Goal: Information Seeking & Learning: Learn about a topic

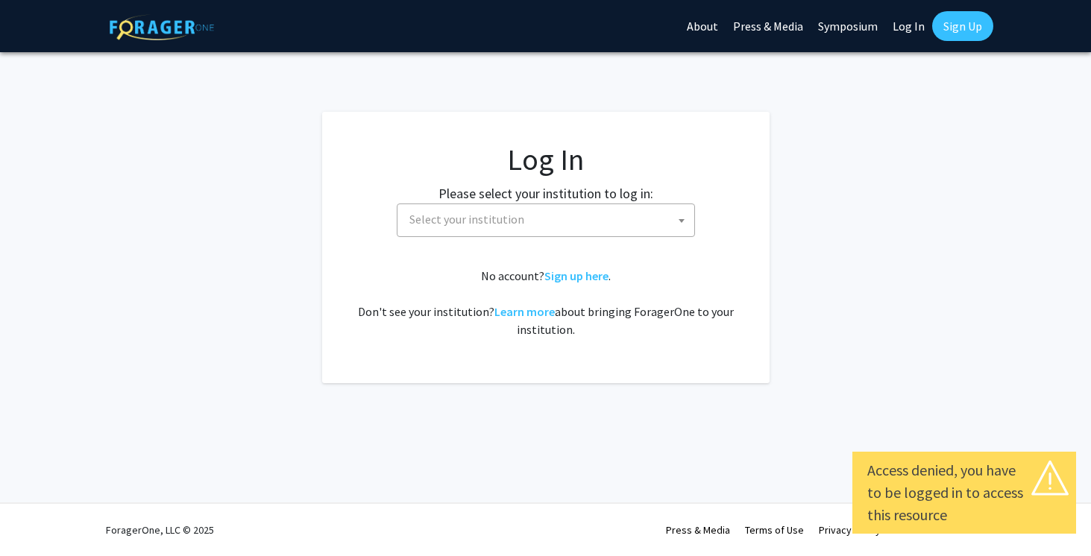
select select
click at [424, 209] on span "Select your institution" at bounding box center [549, 219] width 291 height 31
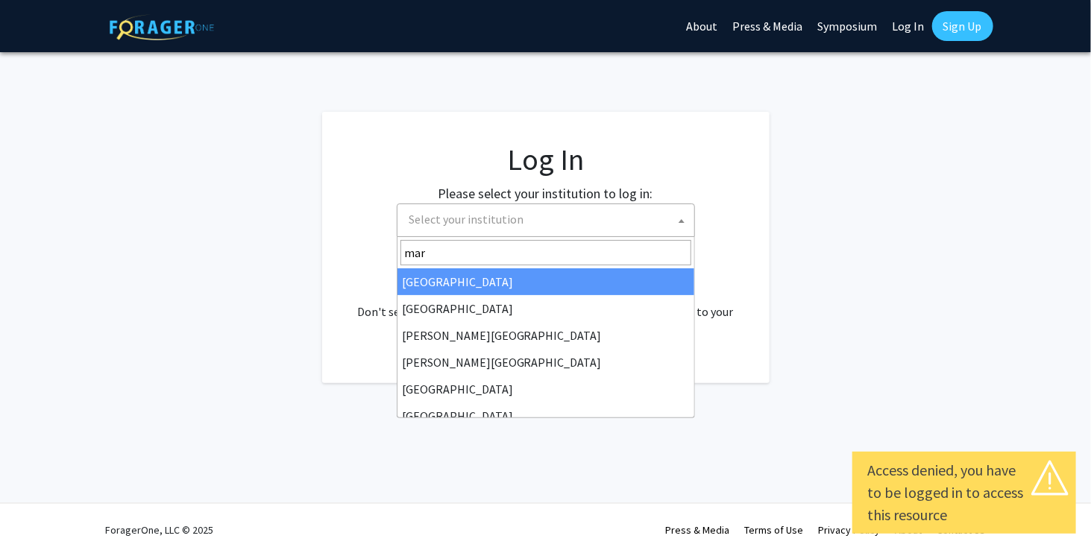
type input "[PERSON_NAME]"
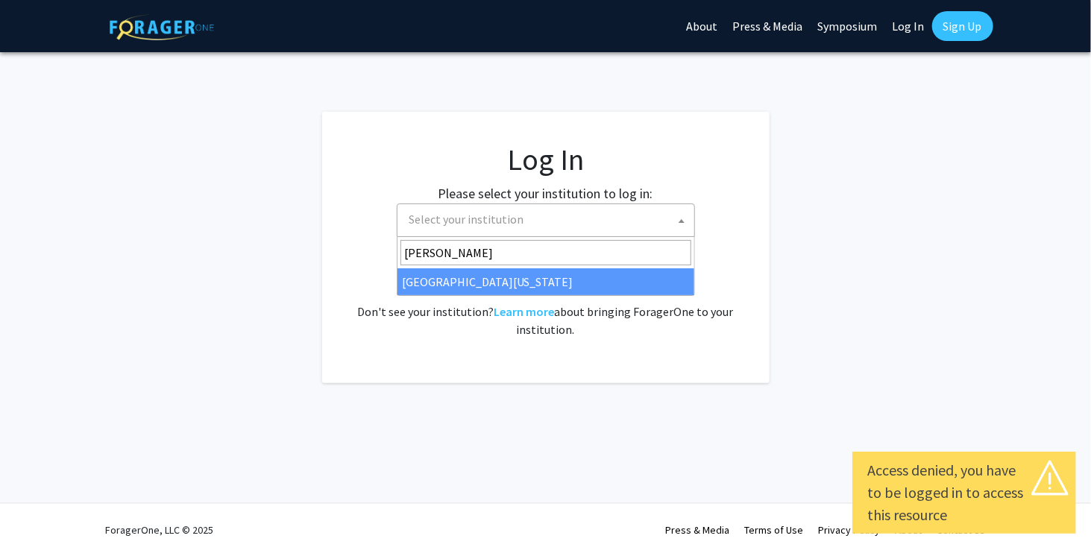
select select "31"
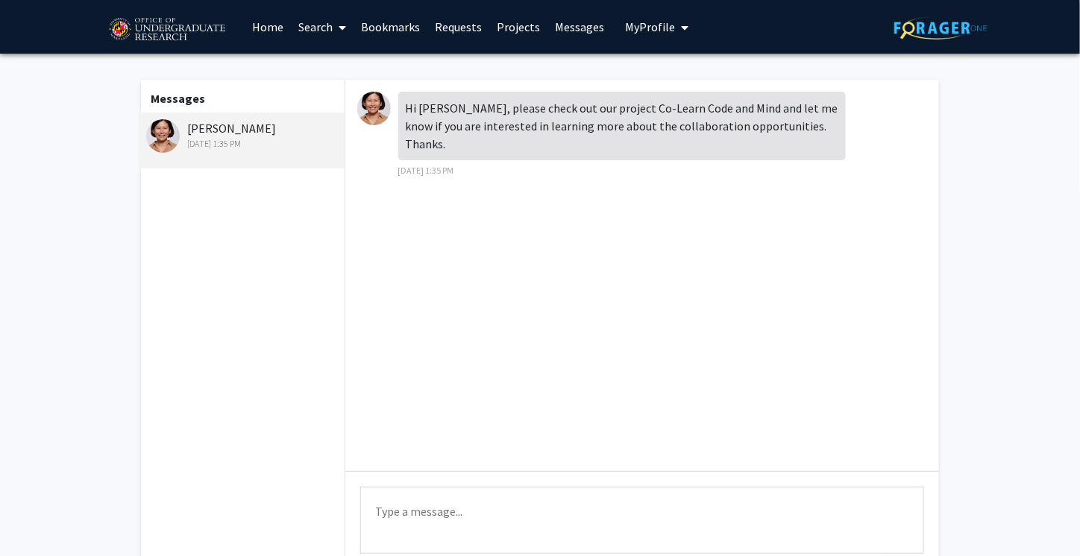
click at [368, 114] on img at bounding box center [374, 109] width 34 height 34
click at [380, 116] on img at bounding box center [374, 109] width 34 height 34
click at [210, 128] on div "[PERSON_NAME] [DATE] 1:35 PM" at bounding box center [243, 134] width 195 height 31
click at [154, 132] on img at bounding box center [163, 136] width 34 height 34
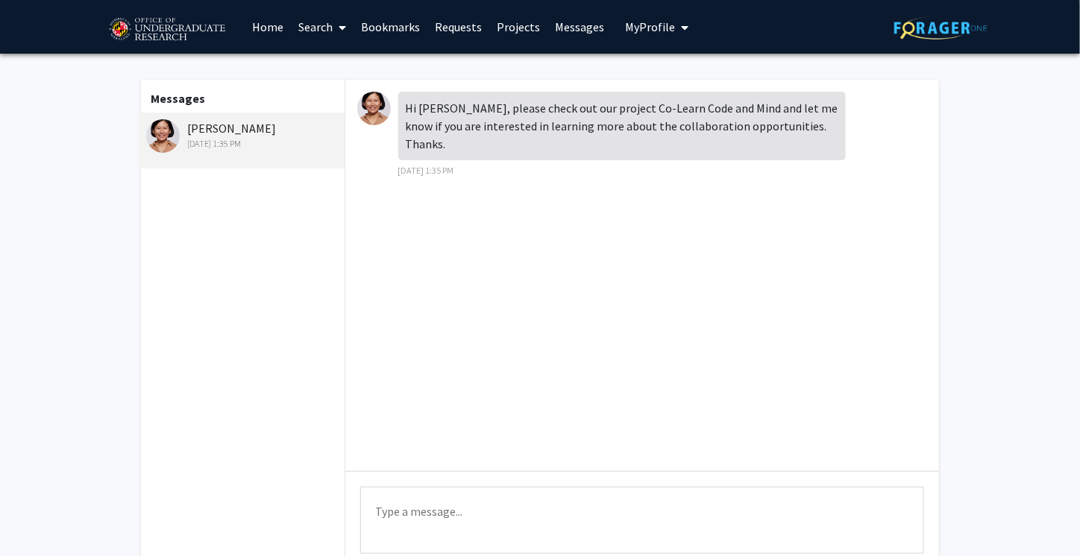
click at [389, 110] on img at bounding box center [374, 109] width 34 height 34
click at [401, 108] on div "Hi [PERSON_NAME], please check out our project Co-Learn Code and Mind and let m…" at bounding box center [622, 126] width 448 height 69
click at [357, 104] on div at bounding box center [377, 109] width 41 height 34
click at [371, 104] on img at bounding box center [374, 109] width 34 height 34
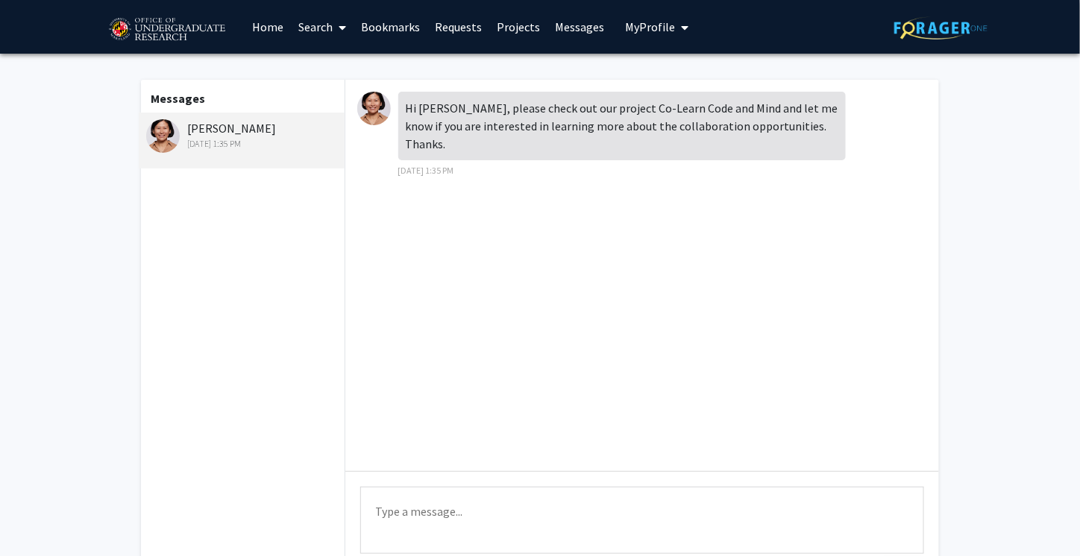
click at [171, 134] on img at bounding box center [163, 136] width 34 height 34
drag, startPoint x: 171, startPoint y: 134, endPoint x: 460, endPoint y: 224, distance: 302.2
click at [460, 224] on div "Hi [PERSON_NAME], please check out our project Co-Learn Code and Mind and let m…" at bounding box center [642, 276] width 594 height 392
click at [369, 105] on img at bounding box center [374, 109] width 34 height 34
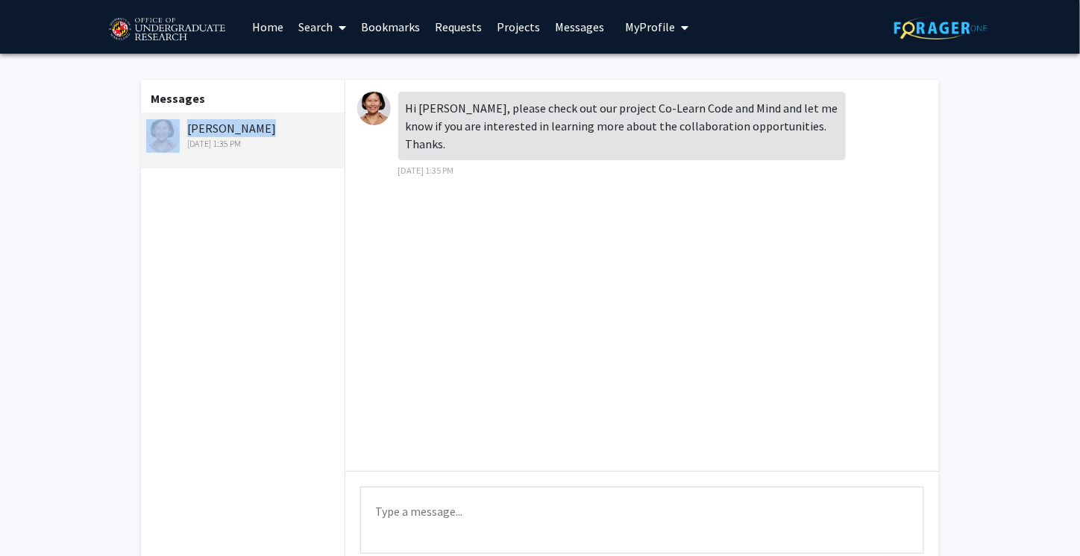
drag, startPoint x: 278, startPoint y: 119, endPoint x: 171, endPoint y: 122, distance: 107.5
click at [171, 122] on div "[PERSON_NAME] [DATE] 1:35 PM" at bounding box center [242, 141] width 206 height 56
copy div "[PERSON_NAME]"
click at [276, 32] on link "Home" at bounding box center [268, 27] width 46 height 52
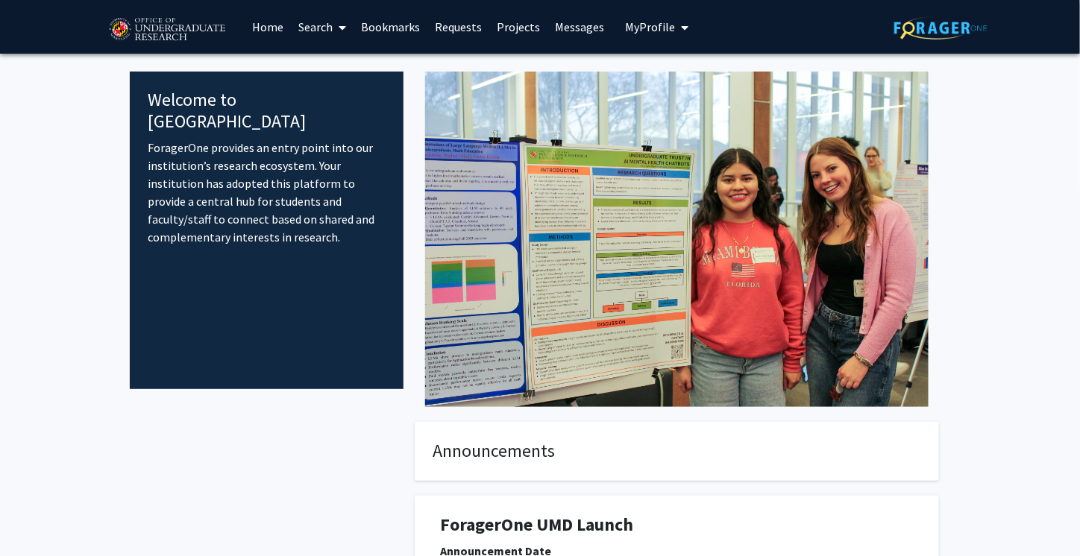
click at [317, 27] on link "Search" at bounding box center [322, 27] width 63 height 52
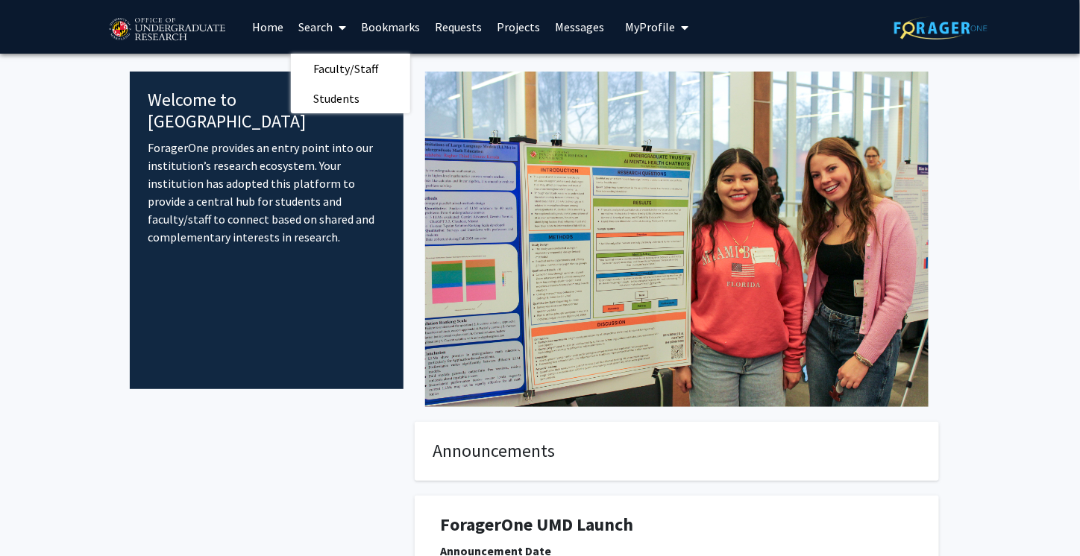
drag, startPoint x: 289, startPoint y: 101, endPoint x: 264, endPoint y: 121, distance: 31.9
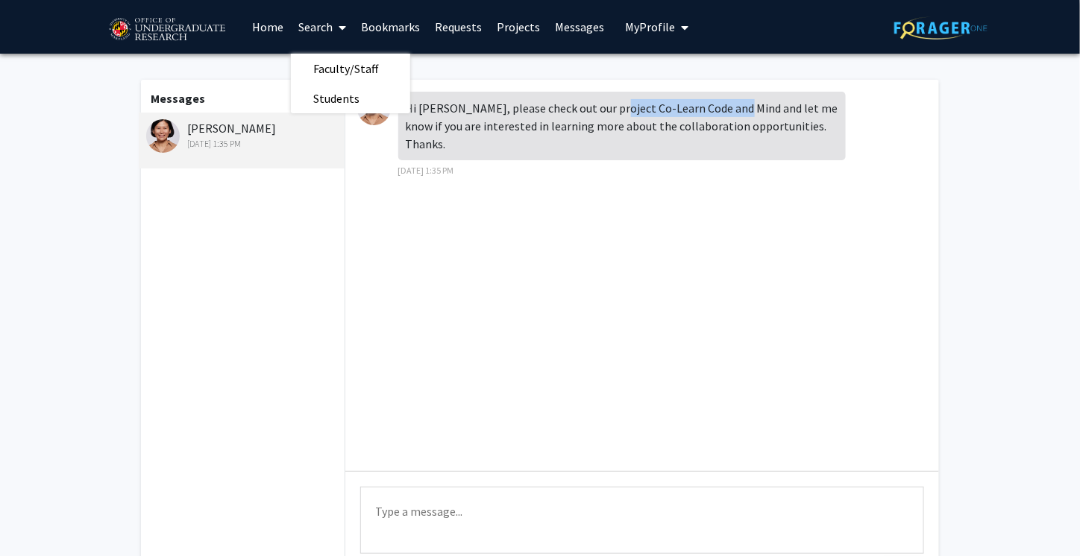
drag, startPoint x: 608, startPoint y: 111, endPoint x: 730, endPoint y: 104, distance: 122.6
click at [730, 104] on div "Hi [PERSON_NAME], please check out our project Co-Learn Code and Mind and let m…" at bounding box center [622, 126] width 448 height 69
copy div "Co-Learn Code and Mind"
click at [251, 26] on link "Home" at bounding box center [268, 27] width 46 height 52
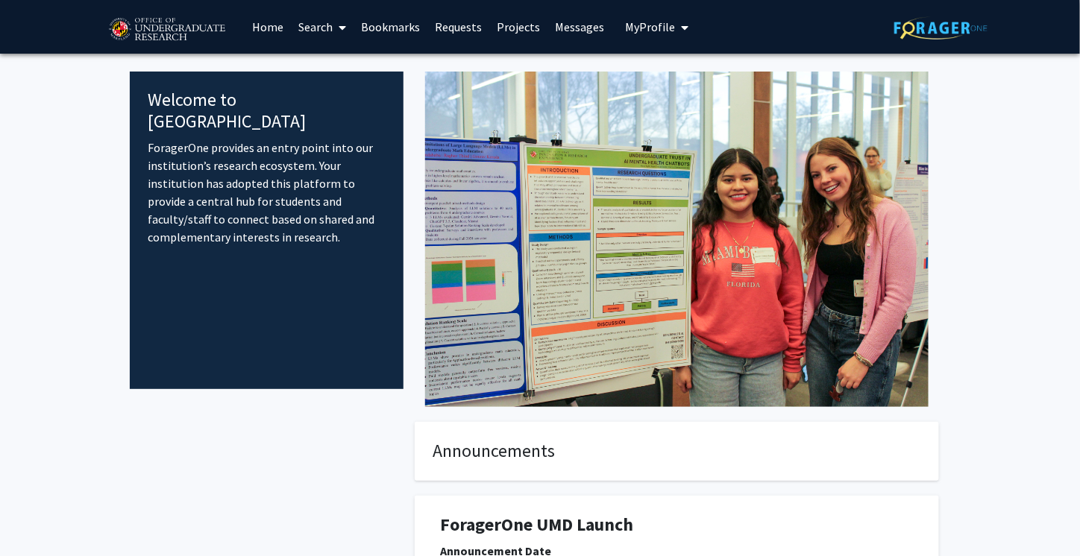
click at [317, 22] on link "Search" at bounding box center [322, 27] width 63 height 52
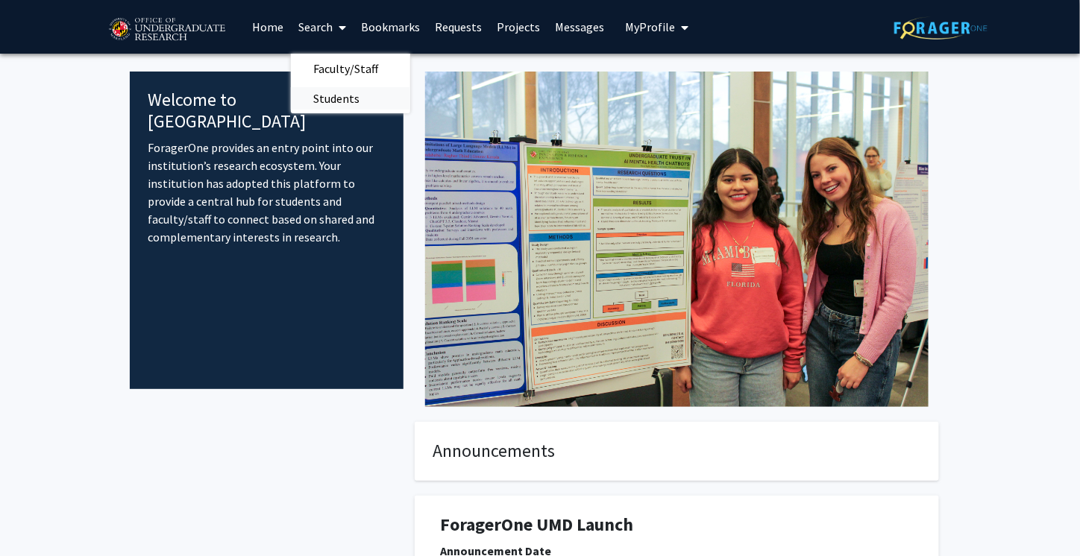
click at [331, 105] on span "Students" at bounding box center [336, 99] width 91 height 30
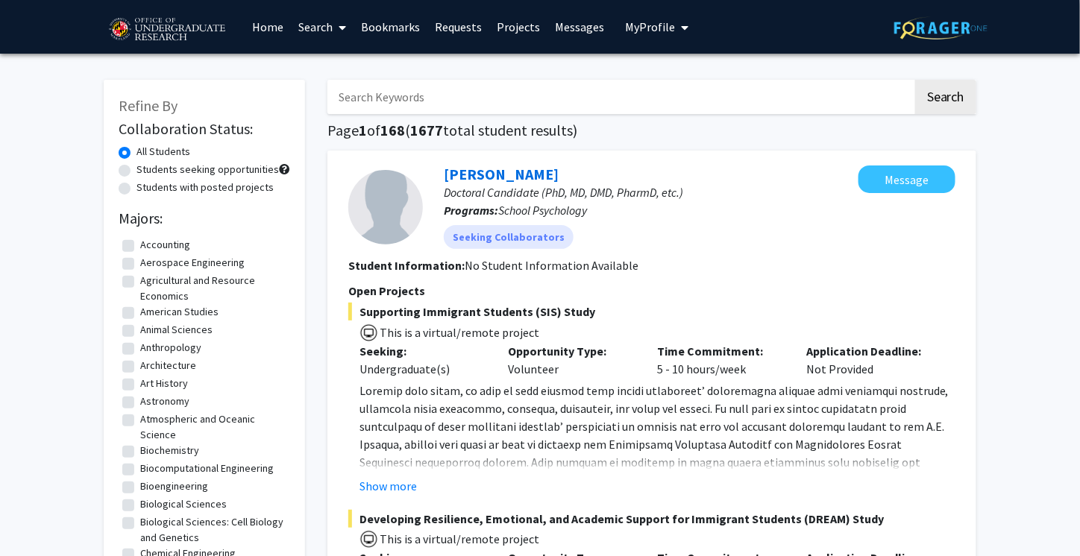
click at [387, 98] on input "Search Keywords" at bounding box center [620, 97] width 586 height 34
paste input "Co-Learn Code and Mind"
type input "Co-Learn Code and Mind"
click at [915, 80] on button "Search" at bounding box center [945, 97] width 61 height 34
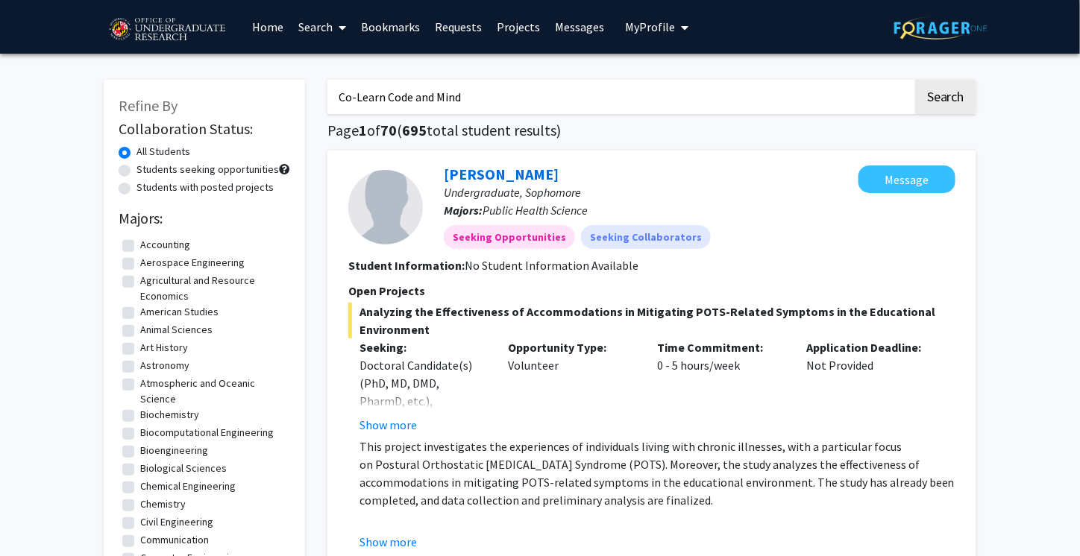
click at [513, 25] on link "Projects" at bounding box center [518, 27] width 58 height 52
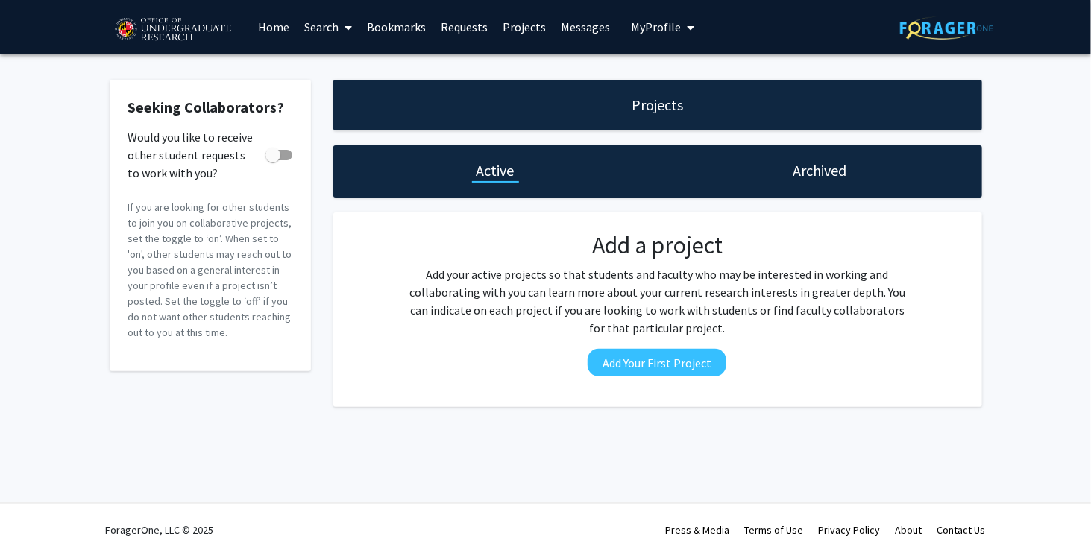
click at [268, 32] on link "Home" at bounding box center [274, 27] width 46 height 52
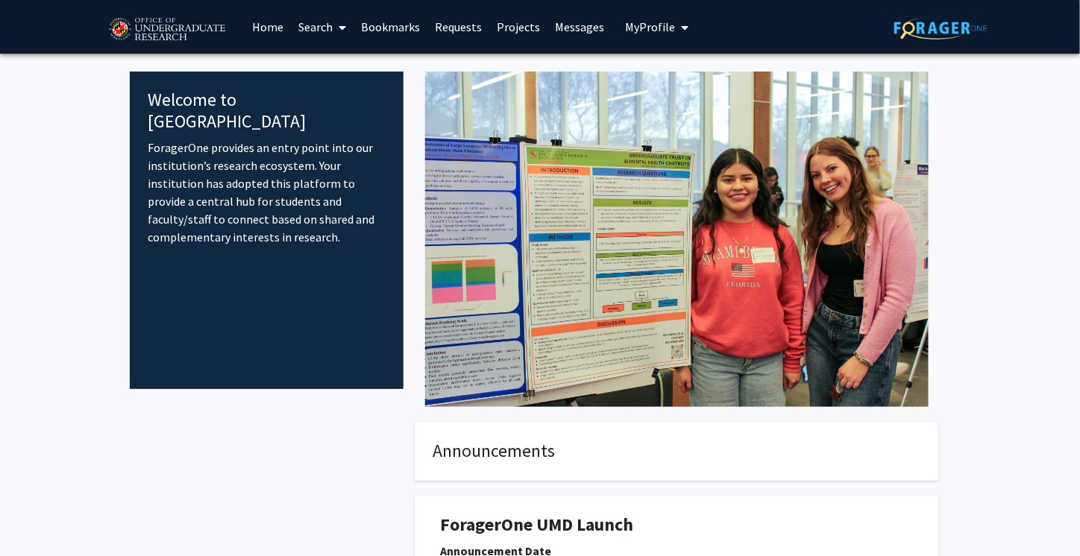
click at [296, 31] on link "Search" at bounding box center [322, 27] width 63 height 52
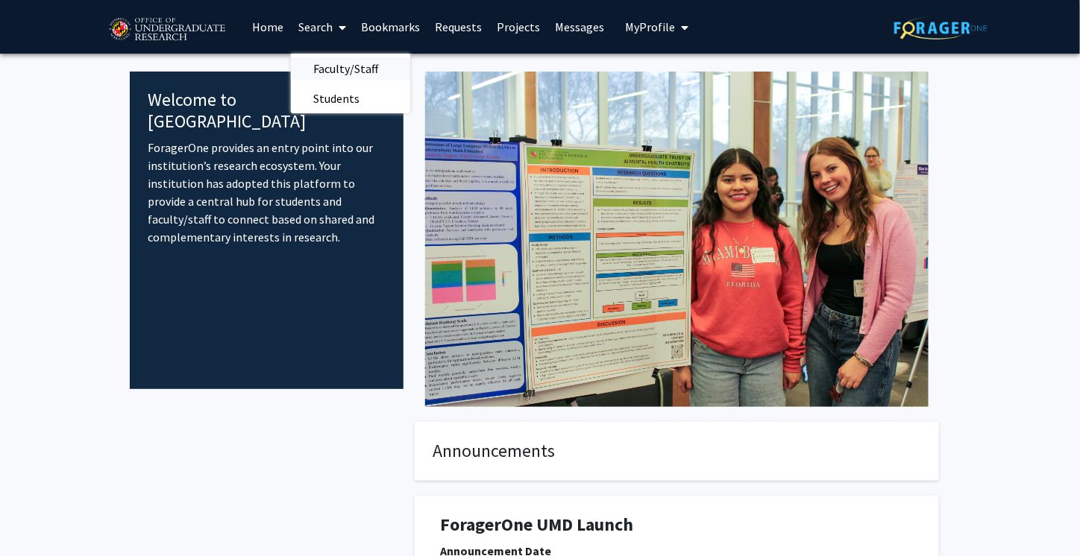
click at [328, 78] on span "Faculty/Staff" at bounding box center [346, 69] width 110 height 30
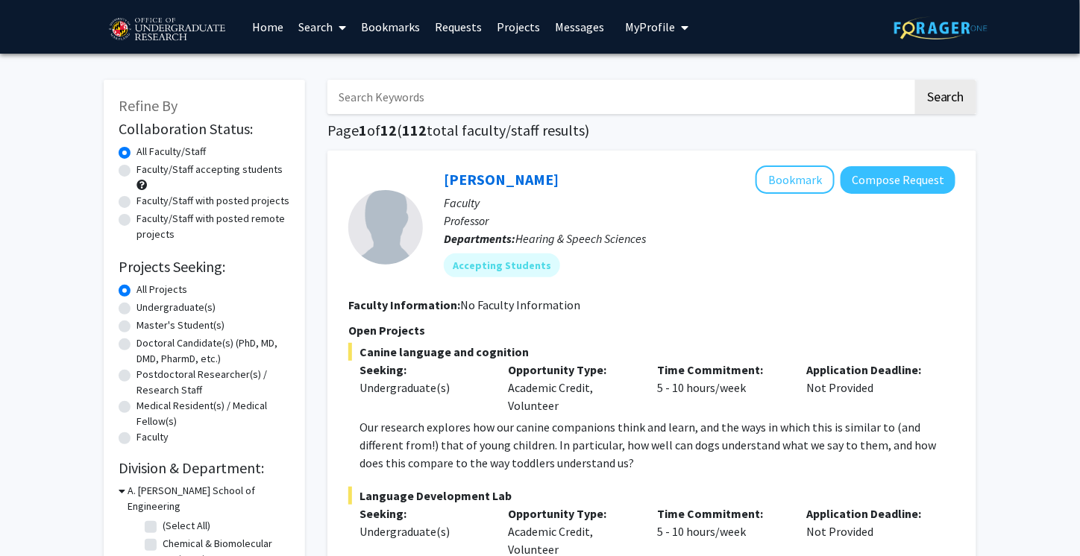
click at [380, 98] on input "Search Keywords" at bounding box center [620, 97] width 586 height 34
paste input "Co-Learn Code and Mind"
type input "Co-Learn Code and Mind"
click at [915, 80] on button "Search" at bounding box center [945, 97] width 61 height 34
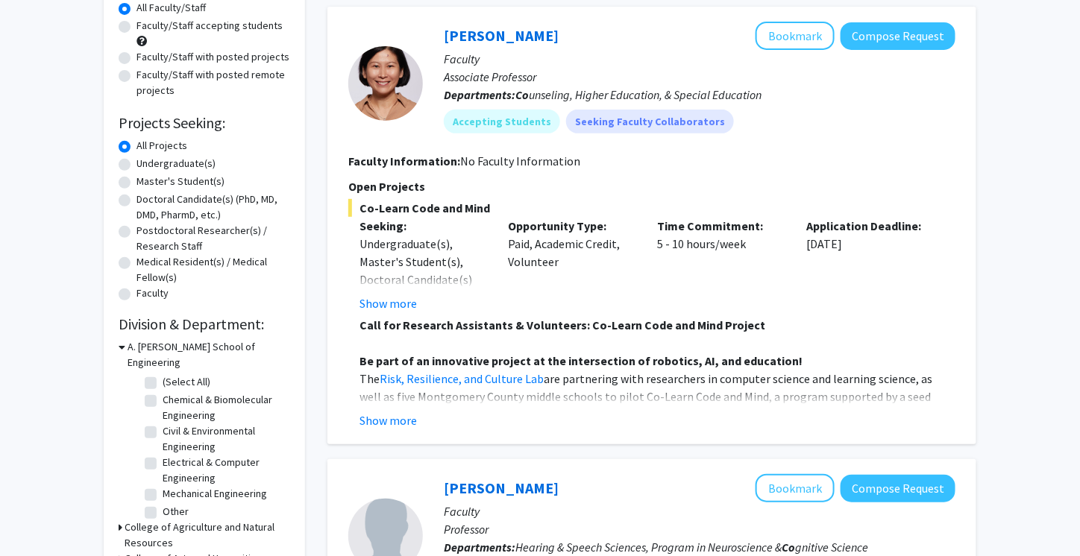
scroll to position [149, 0]
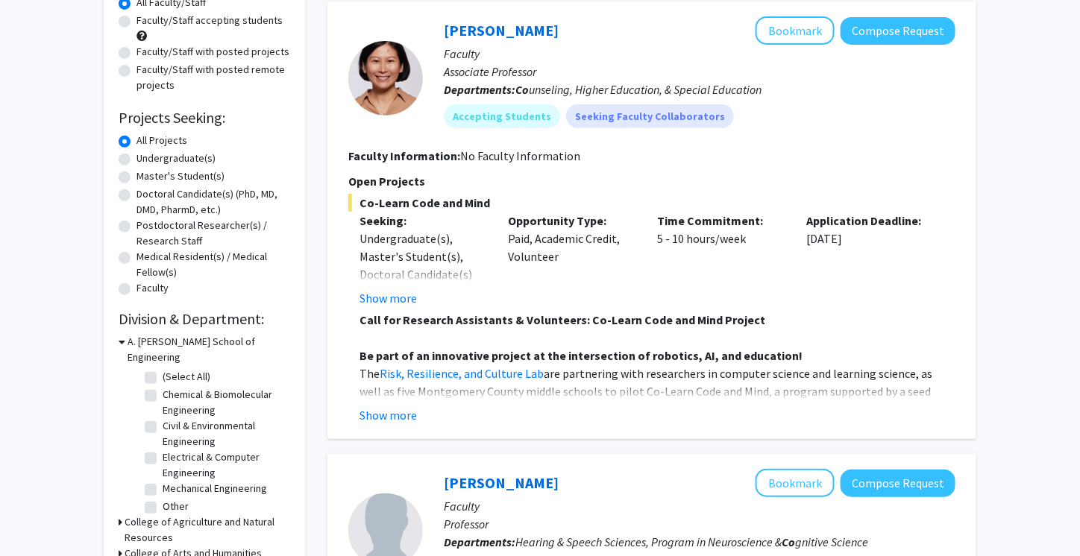
click at [384, 296] on button "Show more" at bounding box center [388, 298] width 57 height 18
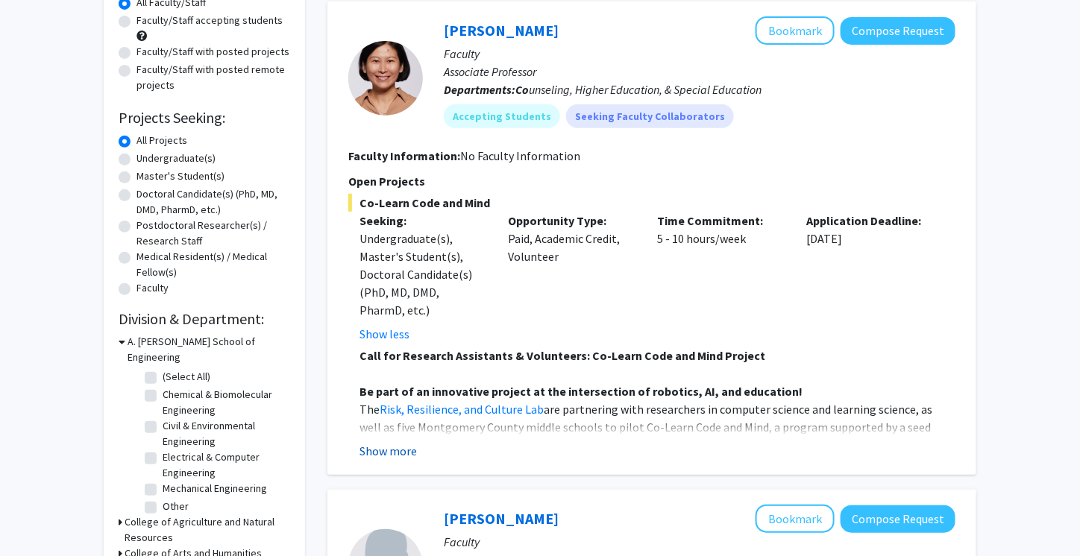
click at [412, 457] on button "Show more" at bounding box center [388, 451] width 57 height 18
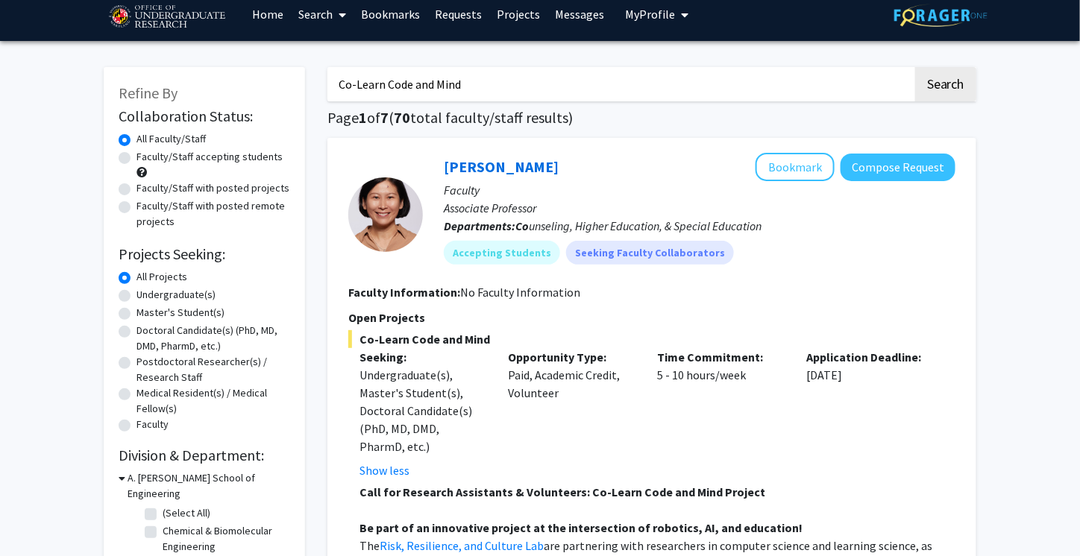
scroll to position [0, 0]
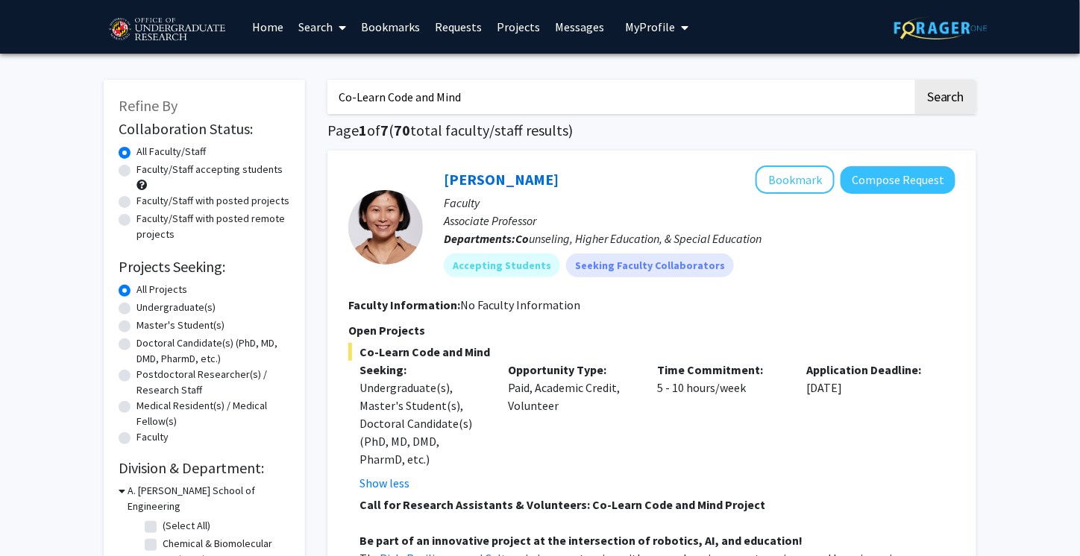
click at [386, 91] on input "Co-Learn Code and Mind" at bounding box center [620, 97] width 586 height 34
click at [915, 80] on button "Search" at bounding box center [945, 97] width 61 height 34
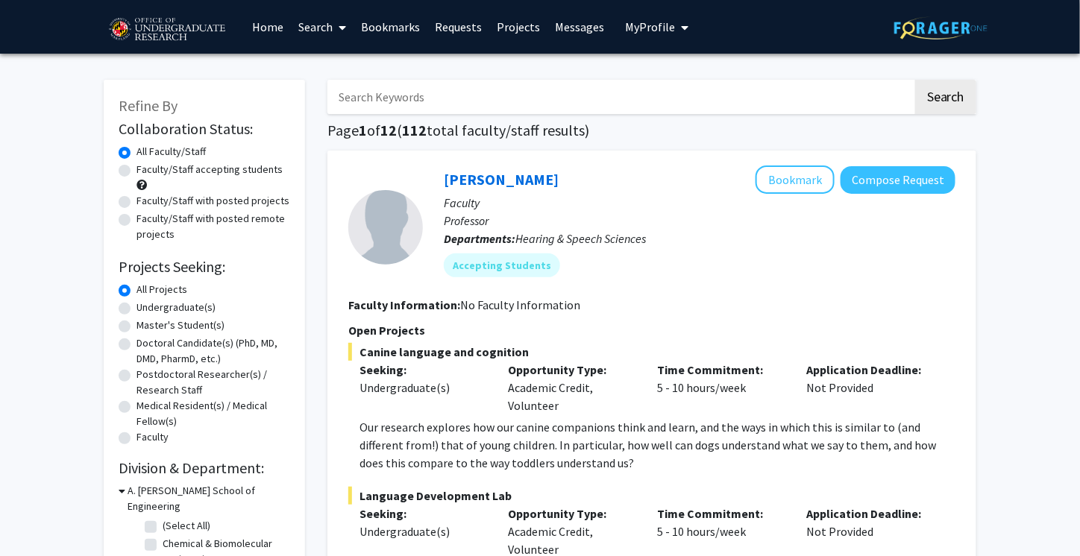
click at [209, 170] on label "Faculty/Staff accepting students" at bounding box center [210, 170] width 146 height 16
click at [146, 170] on input "Faculty/Staff accepting students" at bounding box center [142, 167] width 10 height 10
radio input "true"
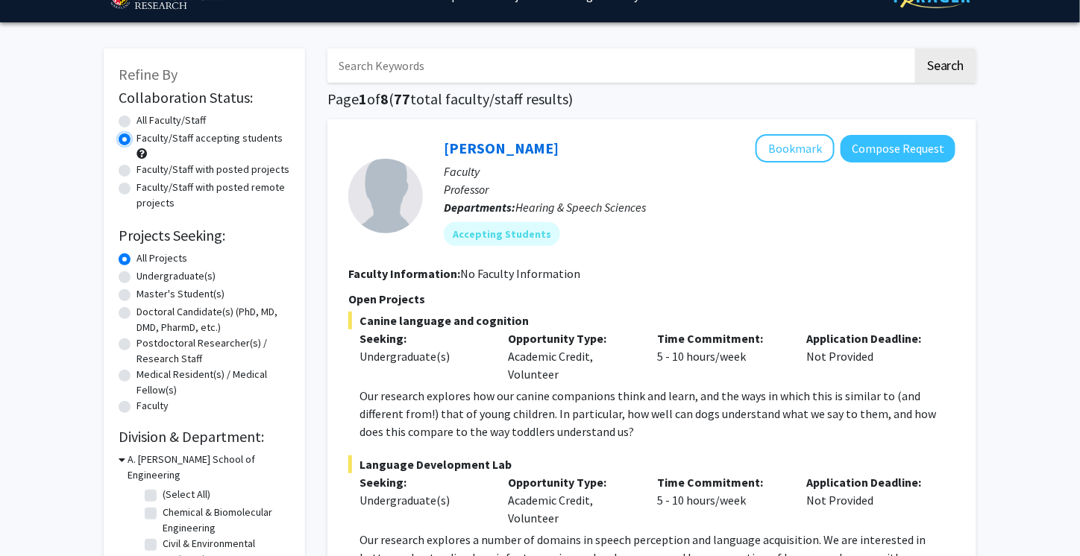
scroll to position [75, 0]
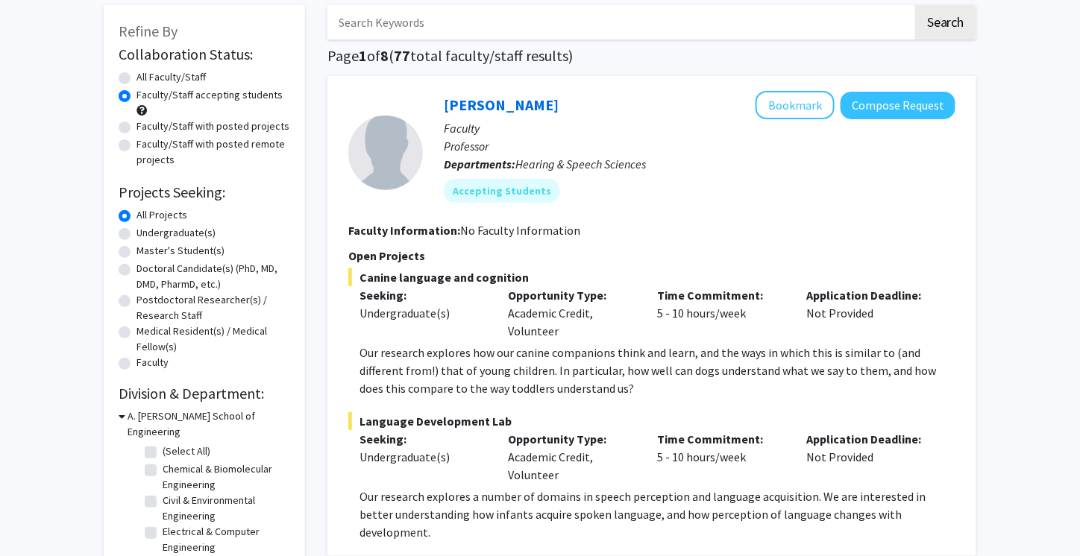
click at [132, 233] on div "Undergraduate(s)" at bounding box center [205, 234] width 172 height 18
click at [137, 232] on label "Undergraduate(s)" at bounding box center [176, 233] width 79 height 16
click at [137, 232] on input "Undergraduate(s)" at bounding box center [142, 230] width 10 height 10
radio input "true"
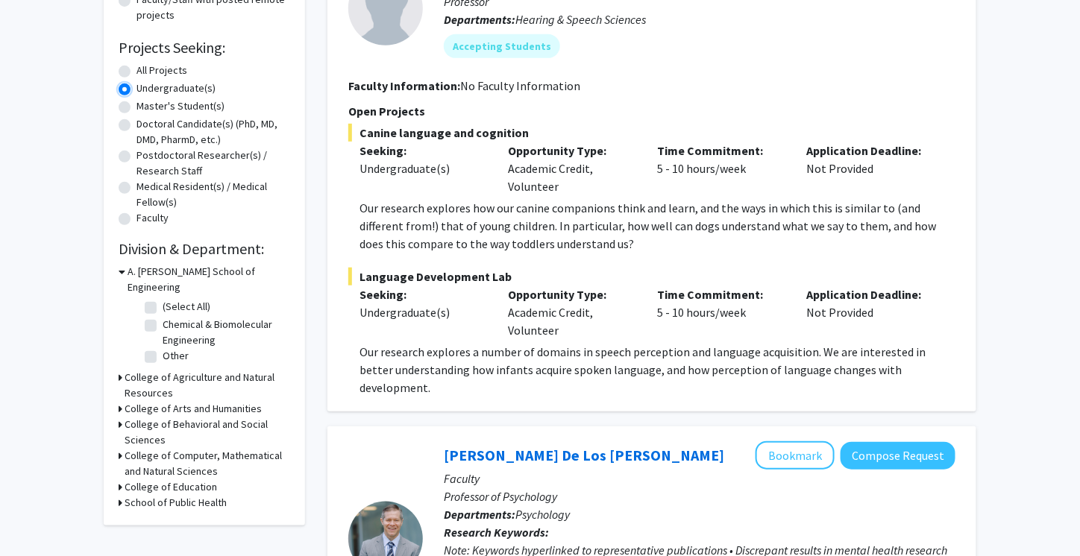
scroll to position [224, 0]
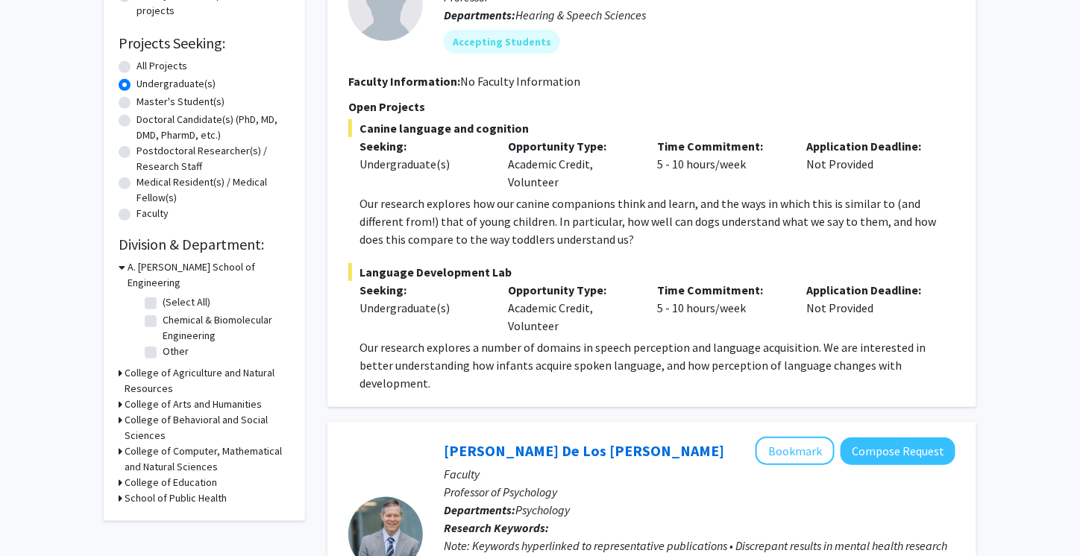
click at [163, 295] on label "(Select All)" at bounding box center [187, 303] width 48 height 16
click at [163, 295] on input "(Select All)" at bounding box center [168, 300] width 10 height 10
checkbox input "true"
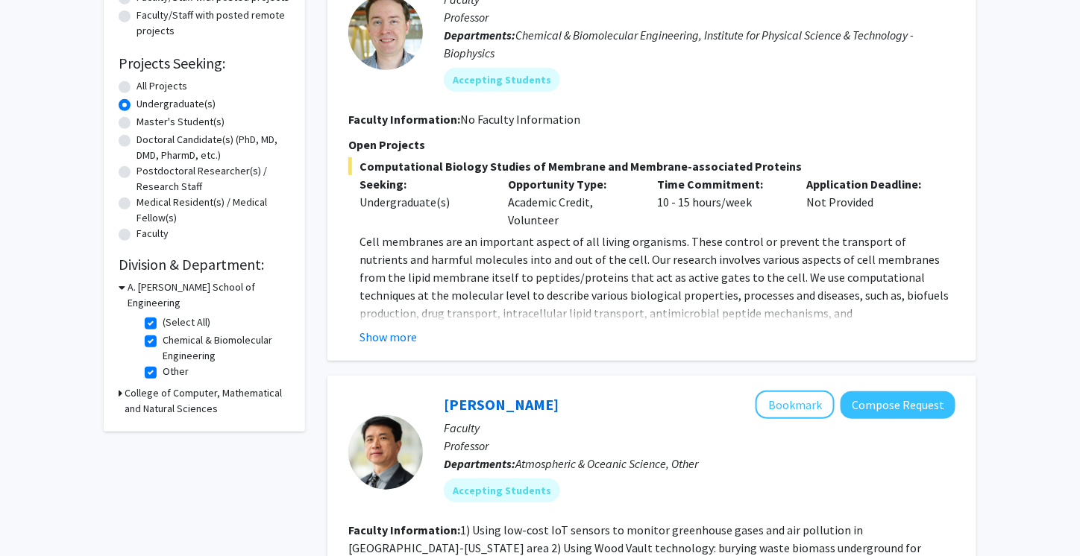
scroll to position [224, 0]
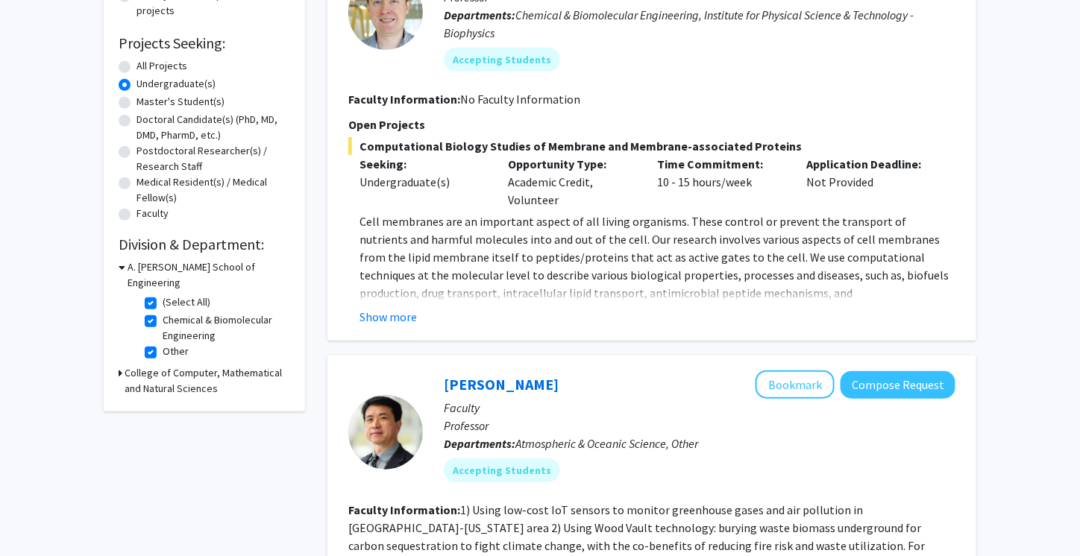
click at [184, 366] on h3 "College of Computer, Mathematical and Natural Sciences" at bounding box center [208, 381] width 166 height 31
click at [163, 401] on label "(Select All)" at bounding box center [187, 409] width 48 height 16
click at [163, 401] on input "(Select All)" at bounding box center [168, 406] width 10 height 10
checkbox input "true"
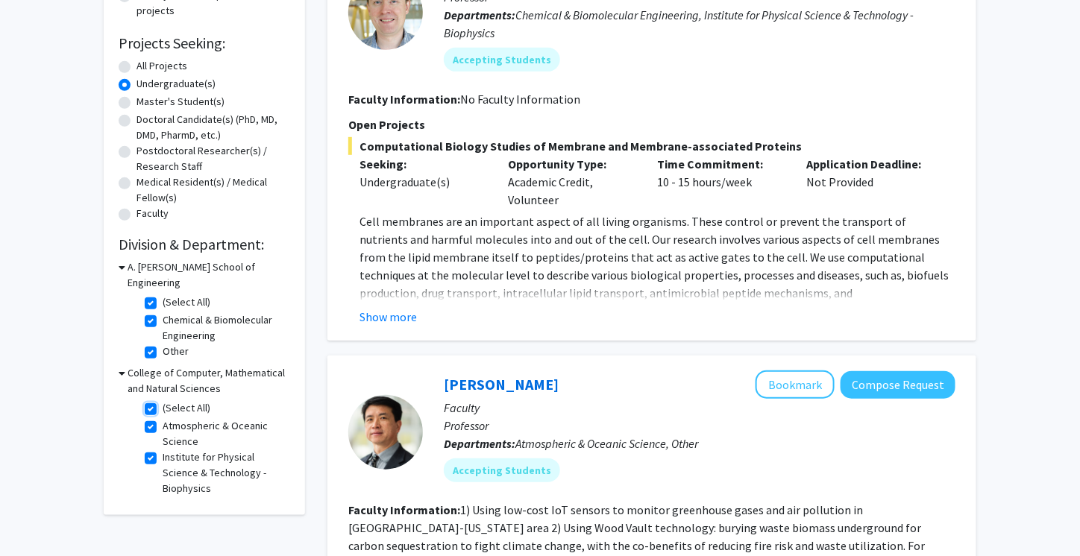
checkbox input "true"
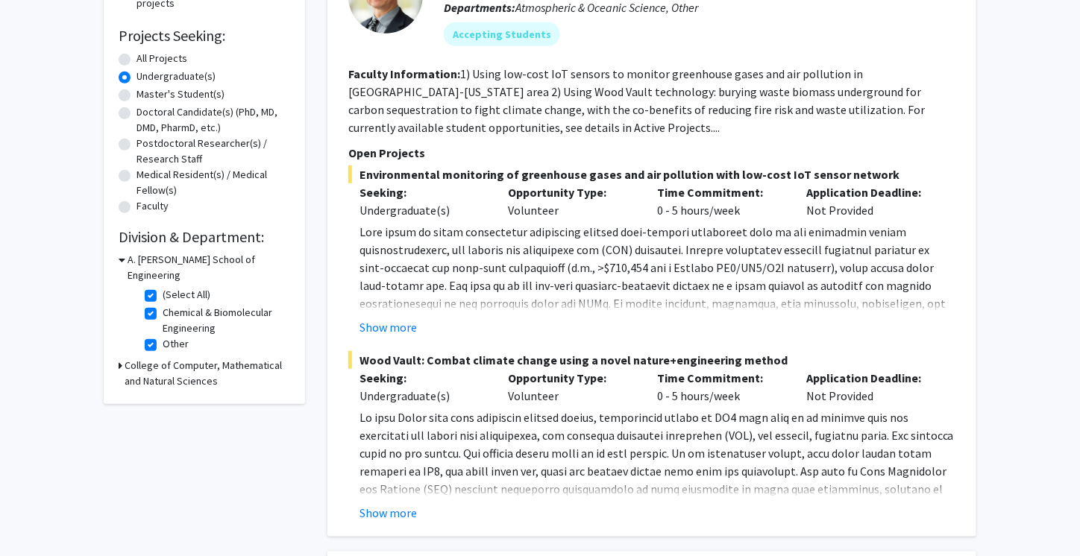
scroll to position [224, 0]
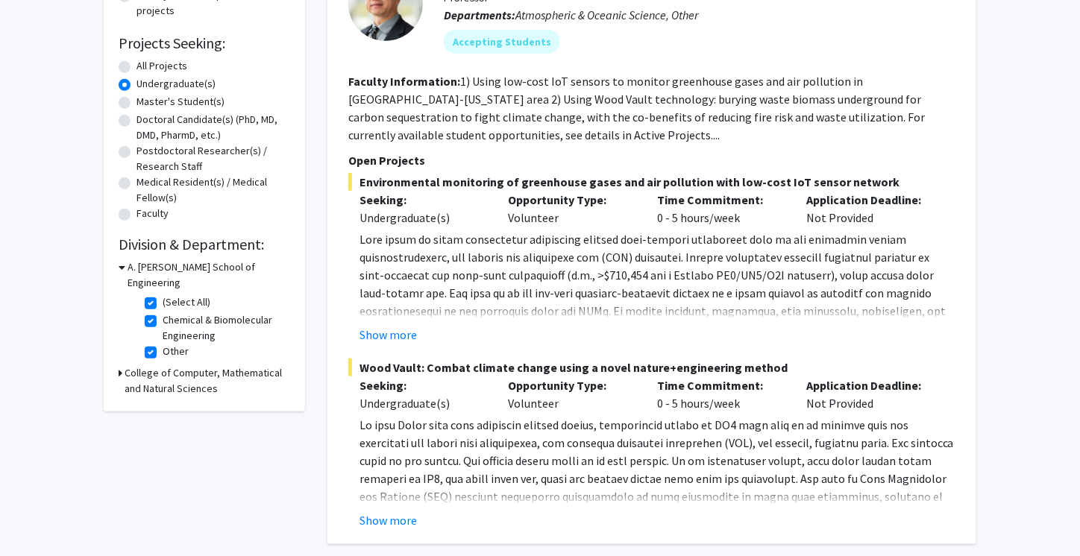
drag, startPoint x: 646, startPoint y: 417, endPoint x: 545, endPoint y: 340, distance: 127.3
click at [545, 340] on div "Show more" at bounding box center [658, 335] width 596 height 18
click at [377, 334] on button "Show more" at bounding box center [388, 335] width 57 height 18
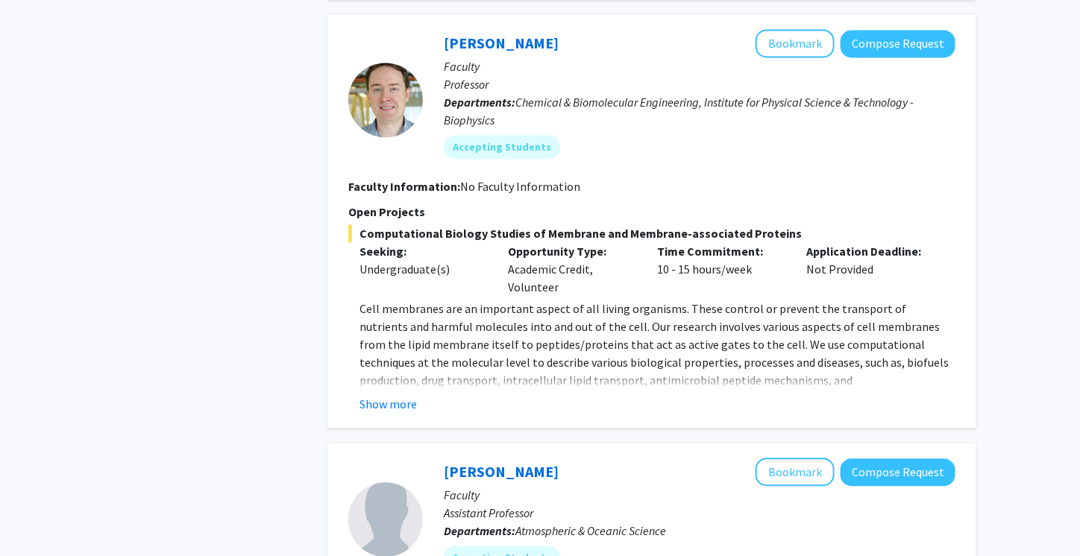
scroll to position [970, 0]
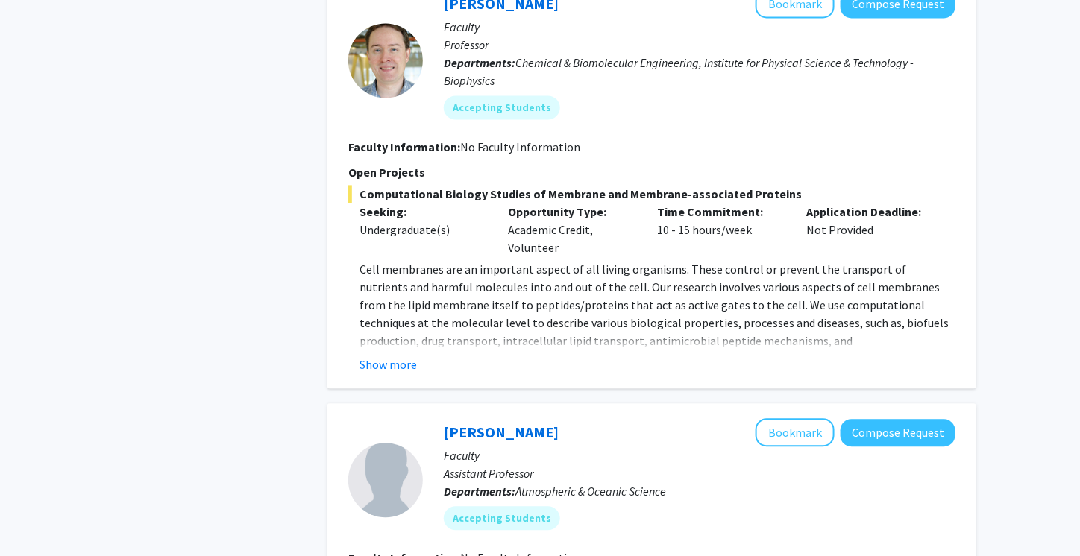
click at [398, 357] on button "Show more" at bounding box center [388, 365] width 57 height 18
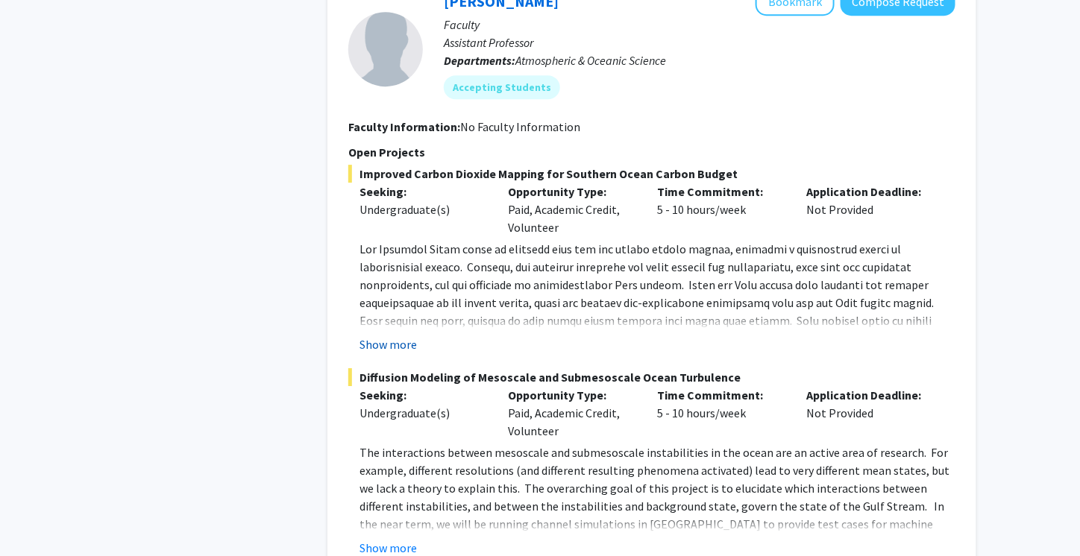
scroll to position [1492, 0]
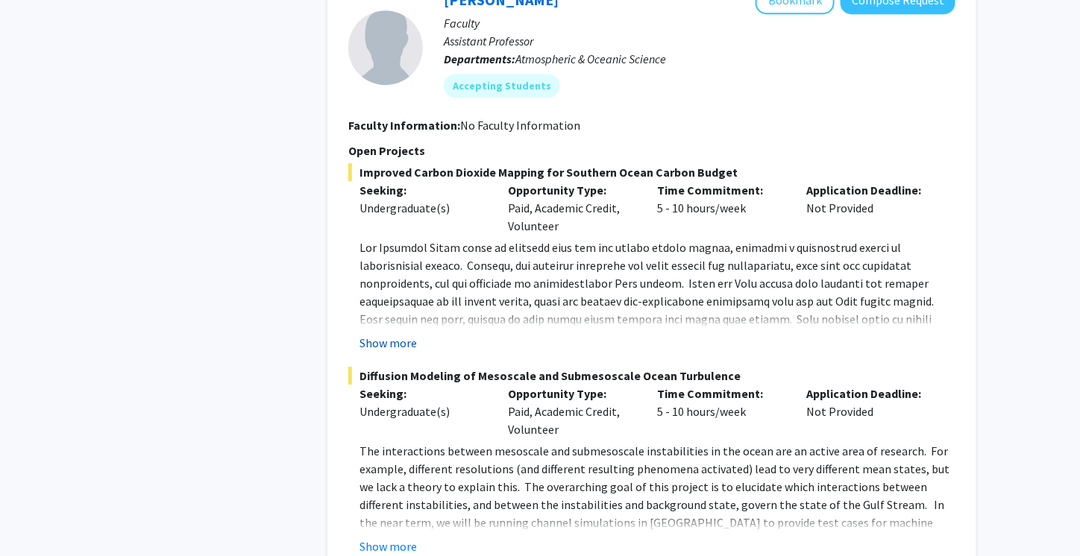
click at [410, 314] on fg-read-more "Show more" at bounding box center [651, 295] width 607 height 113
click at [389, 334] on button "Show more" at bounding box center [388, 343] width 57 height 18
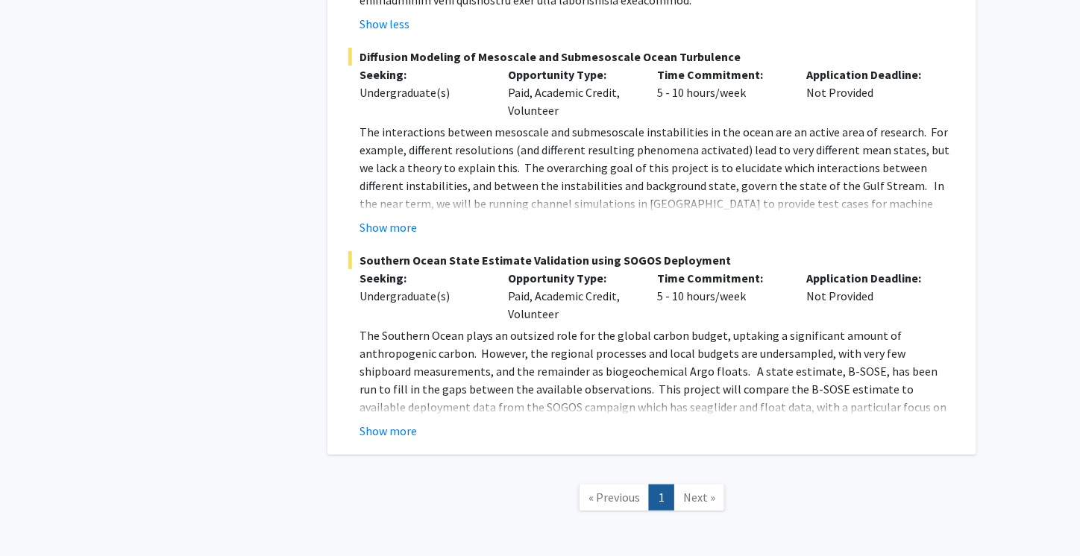
scroll to position [1901, 0]
click at [404, 422] on button "Show more" at bounding box center [388, 431] width 57 height 18
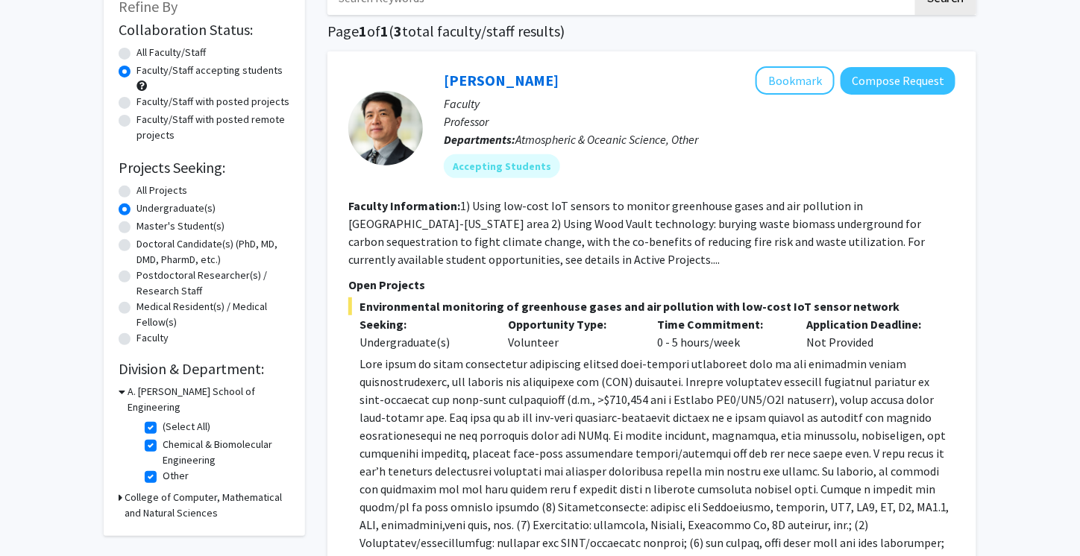
scroll to position [0, 0]
